Goal: Navigation & Orientation: Find specific page/section

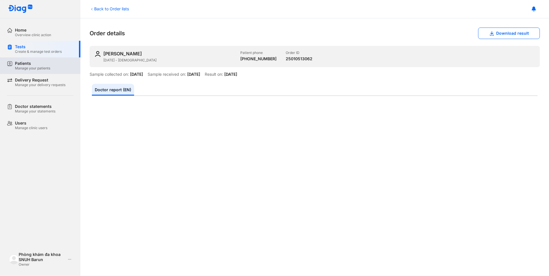
scroll to position [57, 0]
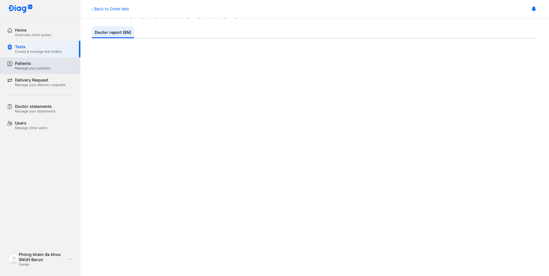
click at [31, 68] on div "Manage your patients" at bounding box center [32, 68] width 35 height 5
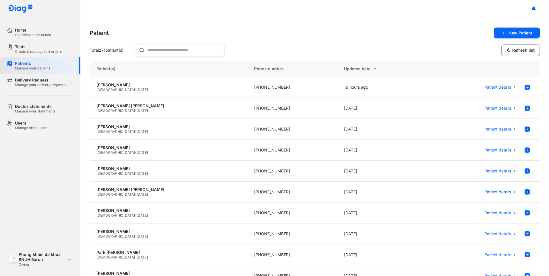
click at [39, 64] on div "Patients" at bounding box center [32, 63] width 35 height 5
click at [39, 51] on div "Create & manage test orders" at bounding box center [38, 51] width 47 height 5
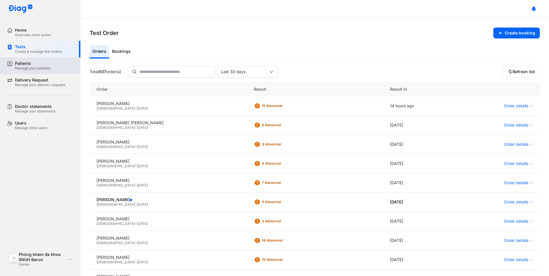
click at [37, 70] on div "Manage your patients" at bounding box center [32, 68] width 35 height 5
